Goal: Go to known website: Go to known website

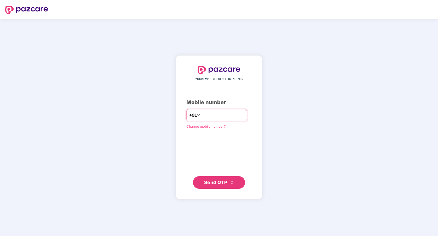
click at [213, 115] on input "number" at bounding box center [222, 115] width 43 height 8
